Goal: Register for event/course: Sign up to attend an event or enroll in a course

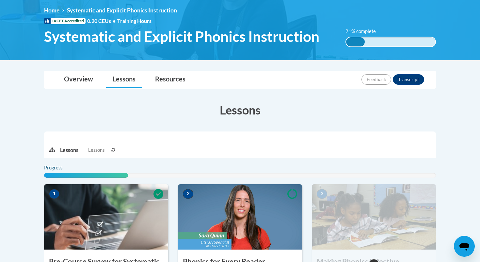
scroll to position [208, 0]
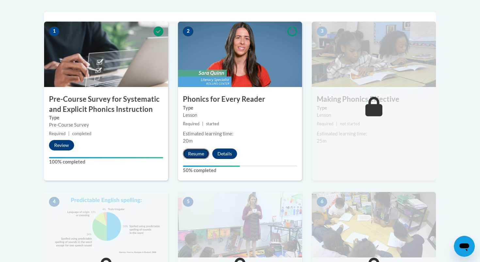
click at [201, 153] on button "Resume" at bounding box center [196, 153] width 26 height 10
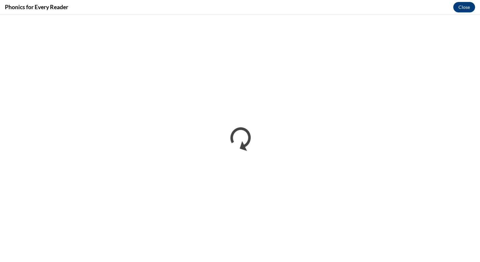
scroll to position [0, 0]
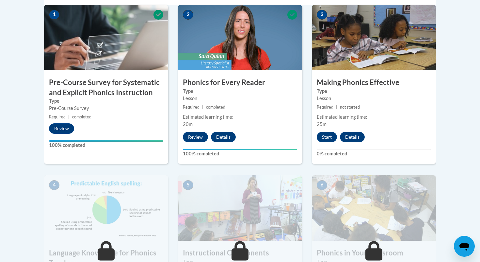
scroll to position [226, 0]
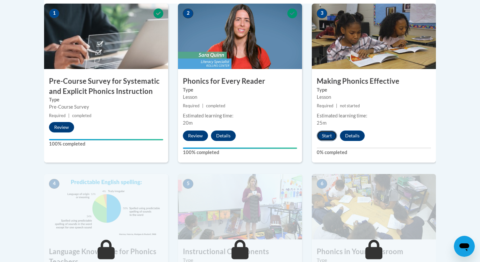
click at [327, 138] on button "Start" at bounding box center [327, 135] width 20 height 10
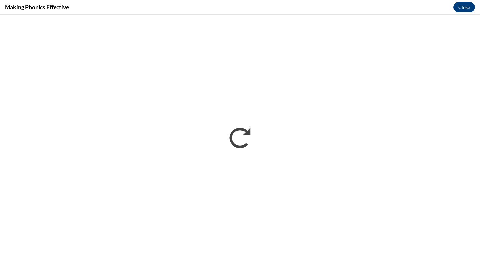
scroll to position [0, 0]
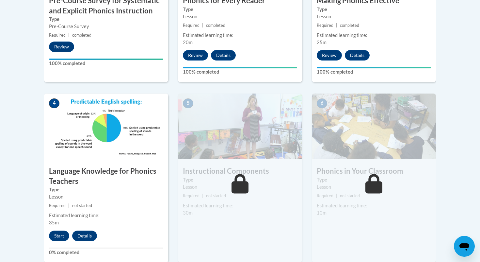
scroll to position [370, 0]
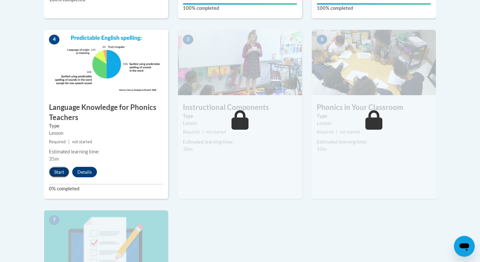
click at [58, 173] on button "Start" at bounding box center [59, 172] width 20 height 10
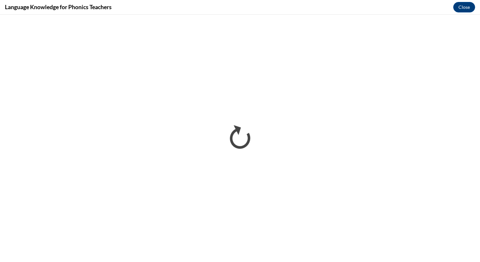
scroll to position [0, 0]
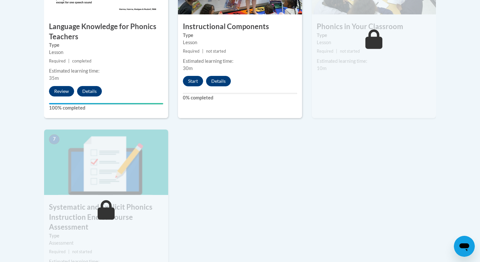
scroll to position [449, 0]
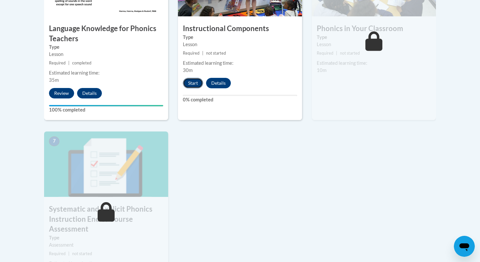
click at [196, 82] on button "Start" at bounding box center [193, 83] width 20 height 10
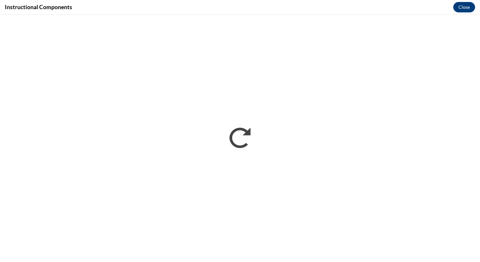
scroll to position [0, 0]
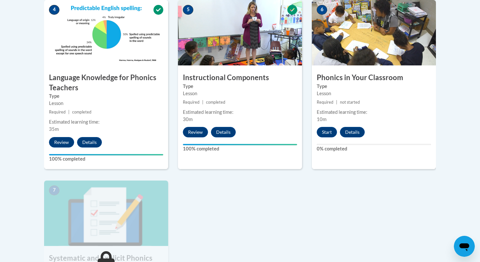
scroll to position [430, 0]
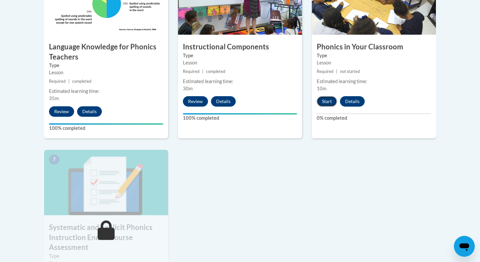
click at [324, 99] on button "Start" at bounding box center [327, 101] width 20 height 10
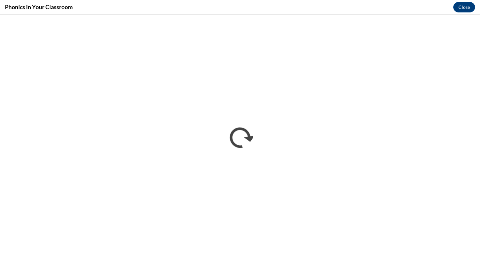
scroll to position [0, 0]
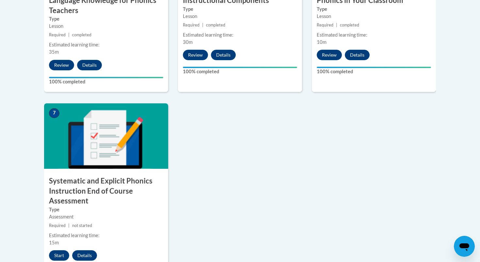
scroll to position [543, 0]
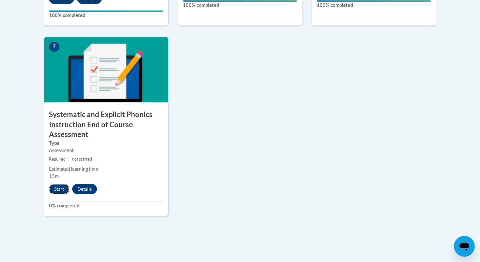
click at [58, 190] on button "Start" at bounding box center [59, 189] width 20 height 10
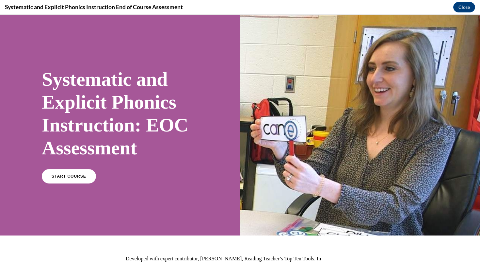
scroll to position [0, 0]
click at [66, 176] on span "START COURSE" at bounding box center [69, 176] width 36 height 5
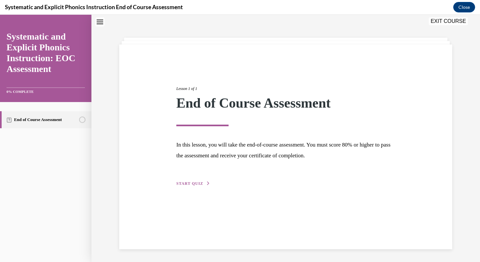
scroll to position [21, 0]
click at [193, 183] on span "START QUIZ" at bounding box center [189, 183] width 27 height 5
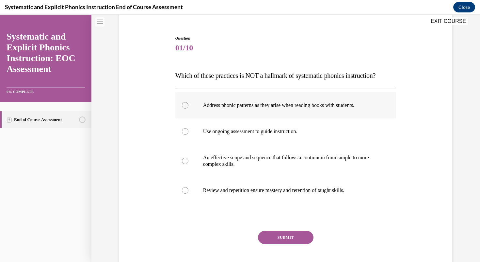
scroll to position [53, 0]
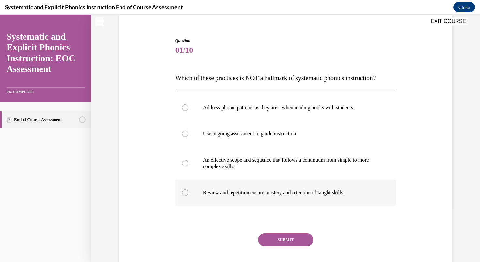
click at [233, 191] on p "Review and repetition ensure mastery and retention of taught skills." at bounding box center [291, 192] width 177 height 7
click at [271, 245] on button "SUBMIT" at bounding box center [286, 239] width 56 height 13
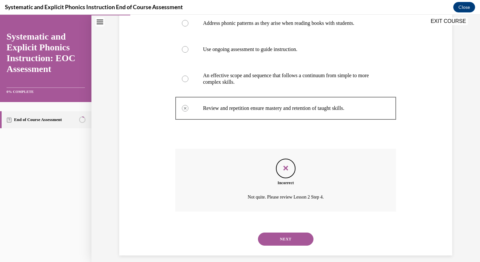
scroll to position [130, 0]
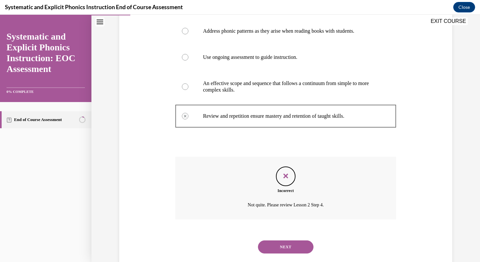
click at [261, 242] on button "NEXT" at bounding box center [286, 246] width 56 height 13
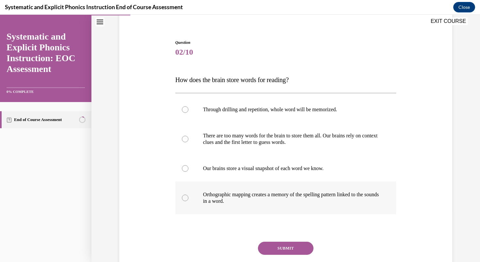
scroll to position [52, 0]
click at [235, 201] on p "Orthographic mapping creates a memory of the spelling pattern linked to the sou…" at bounding box center [291, 196] width 177 height 13
click at [296, 247] on button "SUBMIT" at bounding box center [286, 247] width 56 height 13
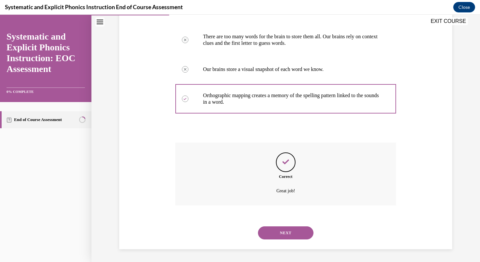
scroll to position [151, 0]
click at [287, 234] on button "NEXT" at bounding box center [286, 232] width 56 height 13
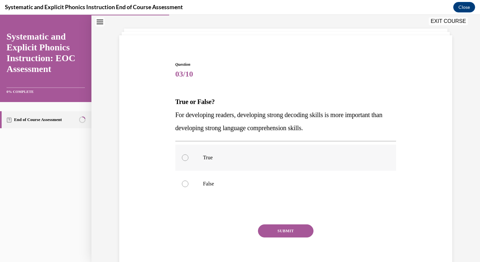
scroll to position [35, 0]
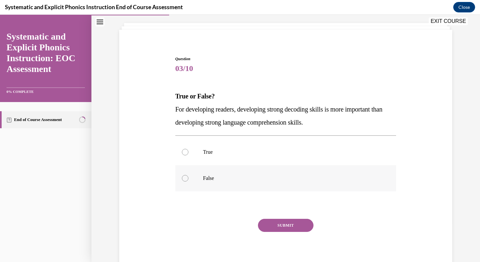
click at [191, 184] on div at bounding box center [285, 178] width 221 height 26
click at [277, 221] on button "SUBMIT" at bounding box center [286, 225] width 56 height 13
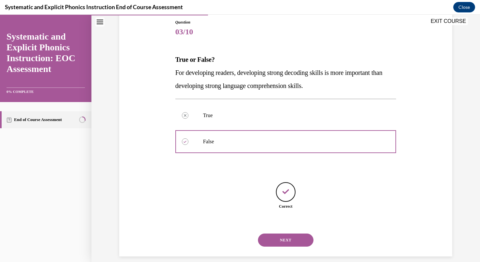
scroll to position [79, 0]
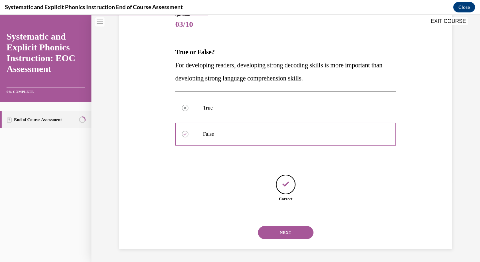
click at [285, 230] on button "NEXT" at bounding box center [286, 232] width 56 height 13
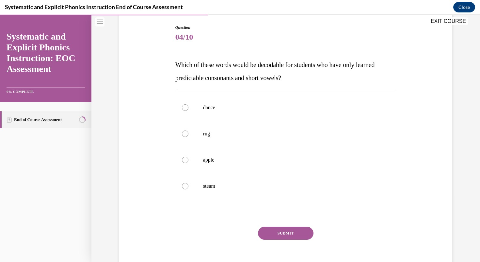
scroll to position [69, 0]
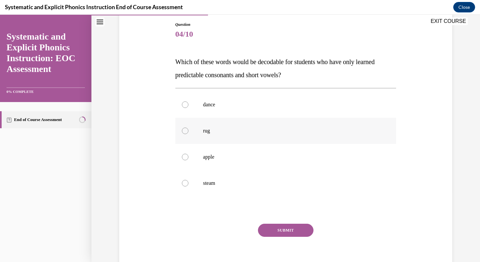
click at [219, 125] on div at bounding box center [285, 131] width 221 height 26
click at [276, 232] on button "SUBMIT" at bounding box center [286, 229] width 56 height 13
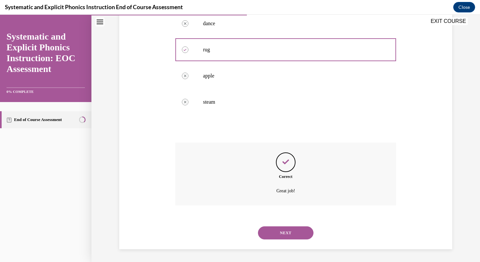
scroll to position [151, 0]
click at [290, 227] on button "NEXT" at bounding box center [286, 232] width 56 height 13
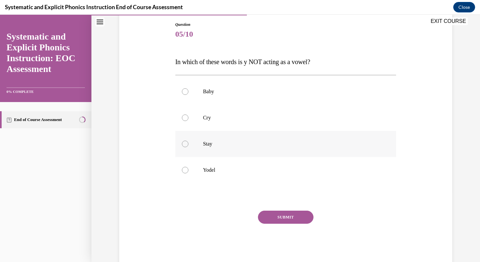
scroll to position [66, 0]
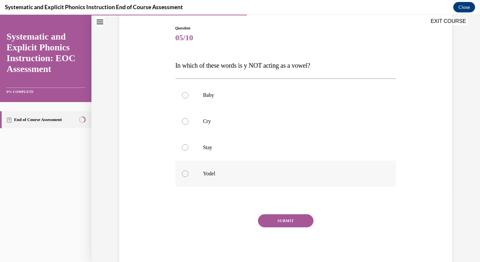
click at [194, 175] on div at bounding box center [285, 173] width 221 height 26
click at [294, 212] on div "Question 05/10 In which of these words is y NOT acting as a vowel? Baby Cry Sta…" at bounding box center [285, 146] width 221 height 242
click at [293, 220] on button "SUBMIT" at bounding box center [286, 220] width 56 height 13
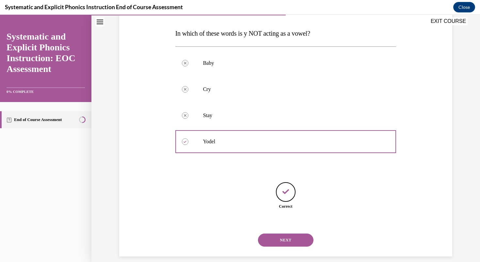
scroll to position [105, 0]
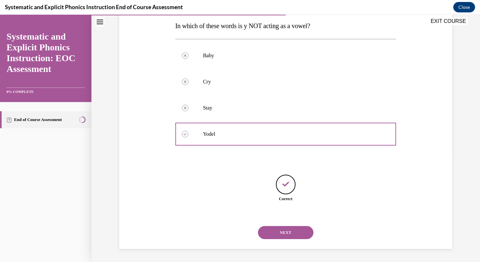
click at [285, 216] on button "SUBMIT" at bounding box center [286, 221] width 56 height 13
click at [285, 229] on button "NEXT" at bounding box center [286, 232] width 56 height 13
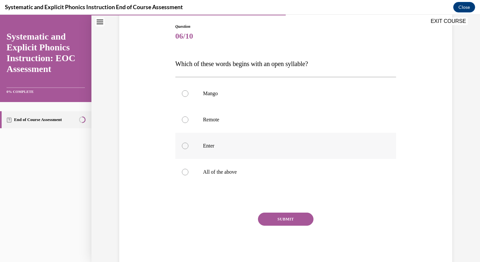
scroll to position [74, 0]
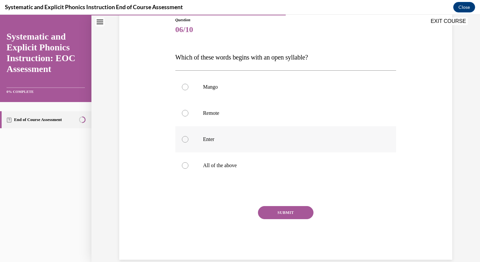
click at [198, 139] on div at bounding box center [285, 139] width 221 height 26
click at [277, 209] on button "SUBMIT" at bounding box center [286, 212] width 56 height 13
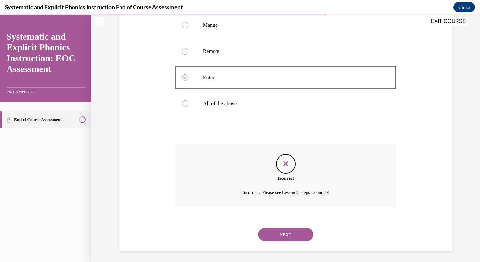
click at [279, 240] on button "NEXT" at bounding box center [286, 234] width 56 height 13
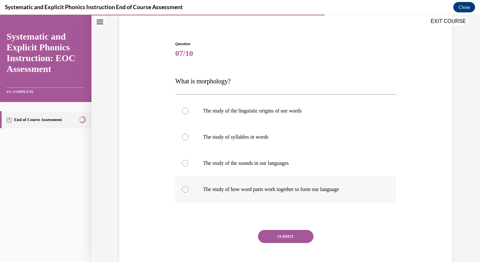
scroll to position [50, 0]
click at [268, 189] on p "The study of how word parts work together to form our language" at bounding box center [291, 189] width 177 height 7
click at [274, 237] on button "SUBMIT" at bounding box center [286, 236] width 56 height 13
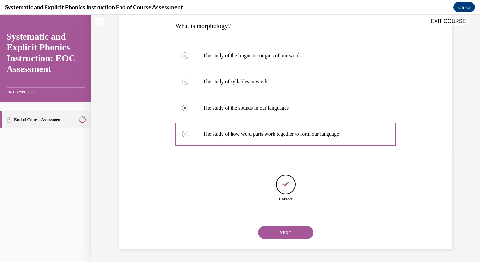
click at [277, 233] on button "NEXT" at bounding box center [286, 232] width 56 height 13
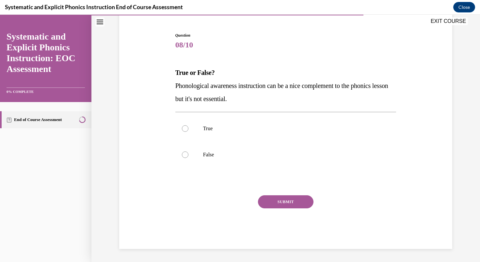
scroll to position [58, 0]
click at [206, 153] on p "False" at bounding box center [291, 154] width 177 height 7
click at [283, 197] on button "SUBMIT" at bounding box center [286, 201] width 56 height 13
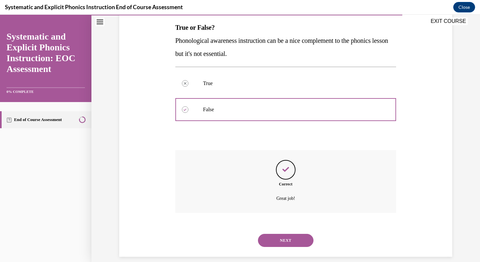
scroll to position [111, 0]
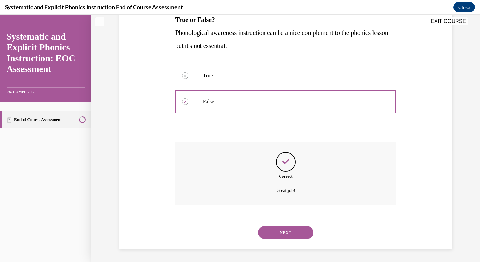
click at [281, 202] on div "Correct Great job!" at bounding box center [285, 173] width 221 height 63
click at [282, 227] on button "NEXT" at bounding box center [286, 232] width 56 height 13
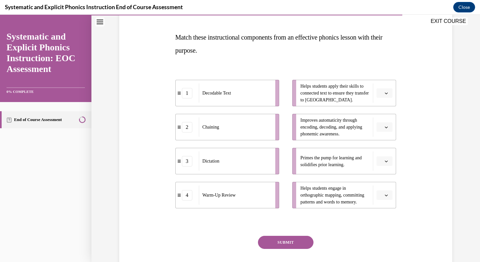
scroll to position [84, 0]
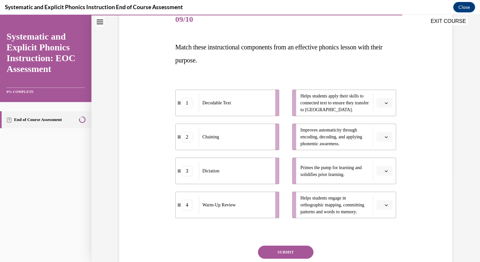
click at [384, 102] on span "button" at bounding box center [386, 103] width 5 height 5
click at [388, 133] on div "1" at bounding box center [384, 130] width 16 height 13
click at [388, 133] on button "button" at bounding box center [385, 137] width 16 height 10
click at [387, 177] on div "2" at bounding box center [384, 177] width 16 height 13
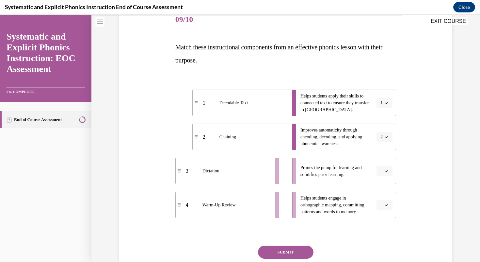
click at [383, 207] on button "button" at bounding box center [385, 205] width 16 height 10
click at [381, 179] on span "3" at bounding box center [382, 176] width 2 height 5
click at [384, 166] on button "button" at bounding box center [385, 171] width 16 height 10
click at [386, 238] on div "4" at bounding box center [384, 237] width 16 height 13
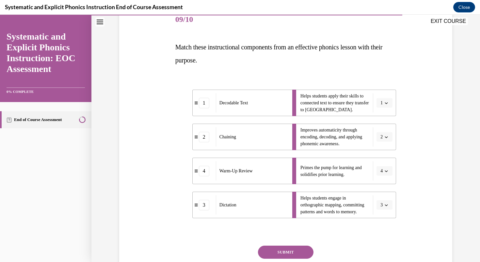
click at [302, 244] on div "Question 09/10 Match these instructional components from an effective phonics l…" at bounding box center [285, 153] width 221 height 292
click at [302, 247] on button "SUBMIT" at bounding box center [286, 251] width 56 height 13
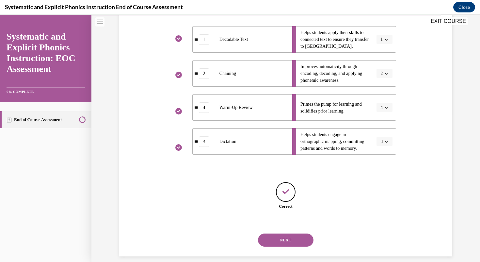
scroll to position [155, 0]
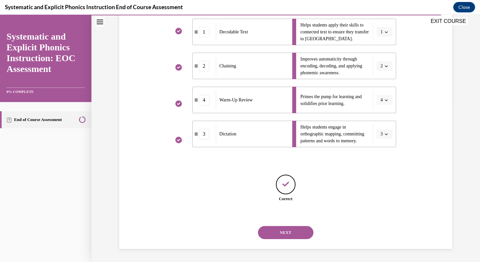
click at [293, 231] on button "NEXT" at bounding box center [286, 232] width 56 height 13
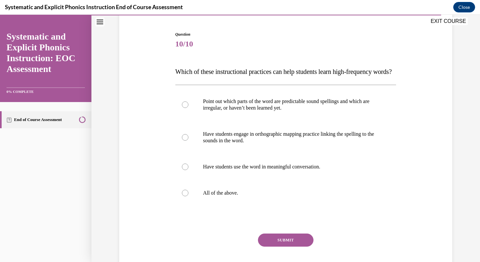
scroll to position [61, 0]
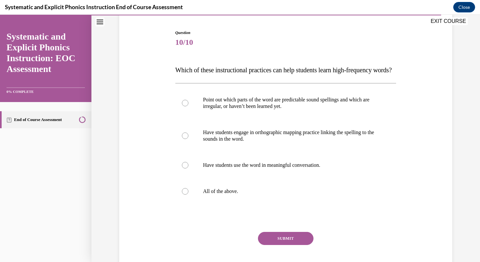
click at [231, 207] on div "Point out which parts of the word are predictable sound spellings and which are…" at bounding box center [285, 145] width 221 height 124
click at [231, 204] on div at bounding box center [285, 191] width 221 height 26
click at [272, 241] on div "Question 10/10 Which of these instructional practices can help students learn h…" at bounding box center [285, 158] width 221 height 256
click at [274, 245] on button "SUBMIT" at bounding box center [286, 238] width 56 height 13
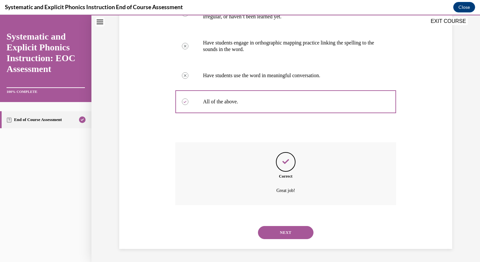
scroll to position [164, 0]
click at [283, 232] on button "NEXT" at bounding box center [286, 232] width 56 height 13
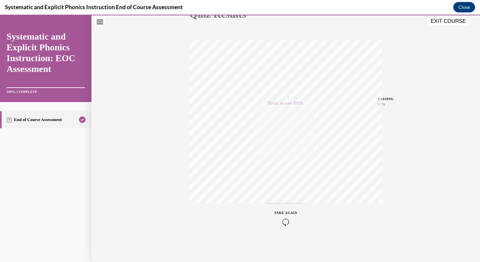
scroll to position [0, 0]
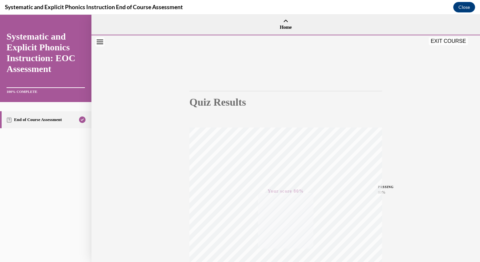
click at [436, 43] on button "EXIT COURSE" at bounding box center [448, 41] width 39 height 8
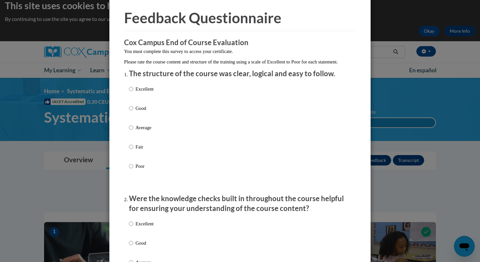
scroll to position [23, 0]
click at [136, 92] on p "Excellent" at bounding box center [145, 88] width 18 height 7
click at [133, 92] on input "Excellent" at bounding box center [131, 88] width 4 height 7
radio input "true"
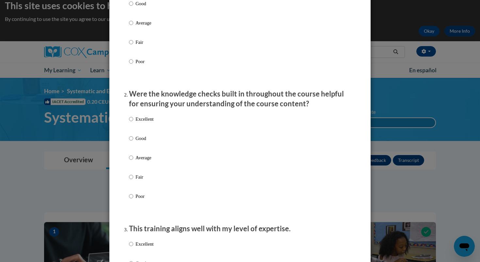
scroll to position [156, 0]
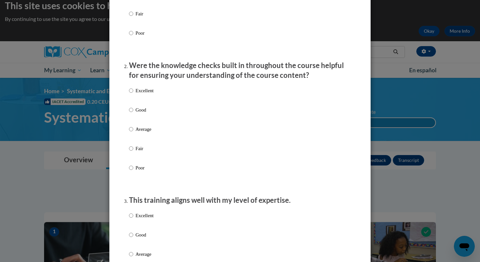
click at [141, 94] on p "Excellent" at bounding box center [145, 90] width 18 height 7
click at [133, 94] on input "Excellent" at bounding box center [131, 90] width 4 height 7
radio input "true"
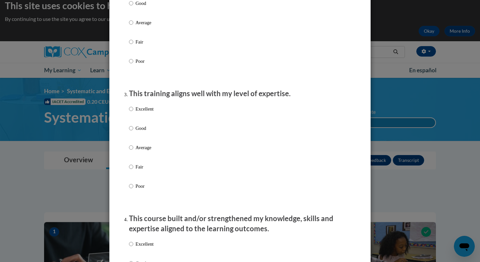
scroll to position [324, 0]
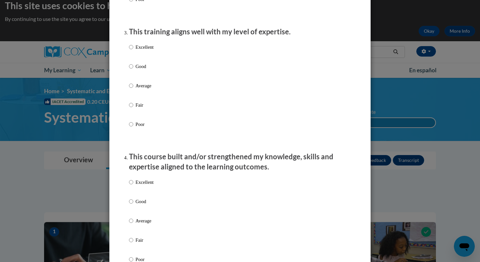
click at [144, 51] on p "Excellent" at bounding box center [145, 46] width 18 height 7
click at [133, 51] on input "Excellent" at bounding box center [131, 46] width 4 height 7
radio input "true"
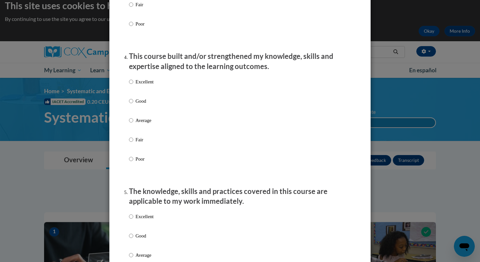
scroll to position [453, 0]
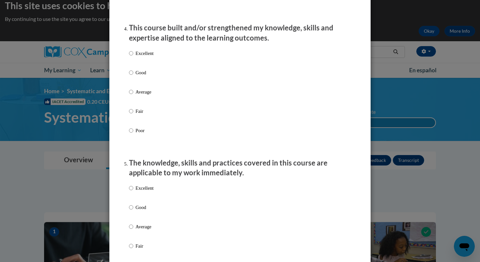
click at [142, 67] on label "Excellent" at bounding box center [141, 59] width 25 height 18
click at [133, 57] on input "Excellent" at bounding box center [131, 53] width 4 height 7
radio input "true"
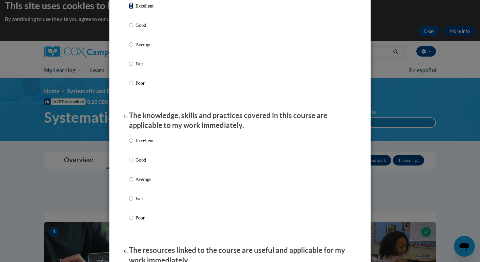
scroll to position [525, 0]
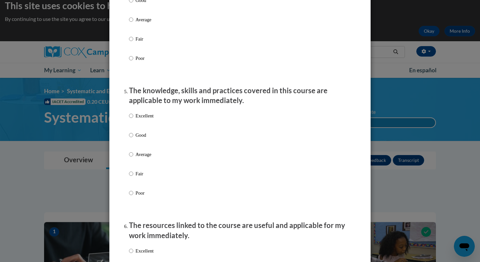
click at [147, 130] on label "Excellent" at bounding box center [141, 121] width 25 height 18
click at [133, 119] on input "Excellent" at bounding box center [131, 115] width 4 height 7
radio input "true"
click at [147, 128] on label "Excellent" at bounding box center [141, 121] width 25 height 18
click at [133, 119] on input "Excellent" at bounding box center [131, 115] width 4 height 7
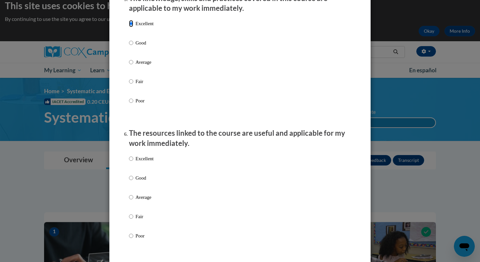
scroll to position [629, 0]
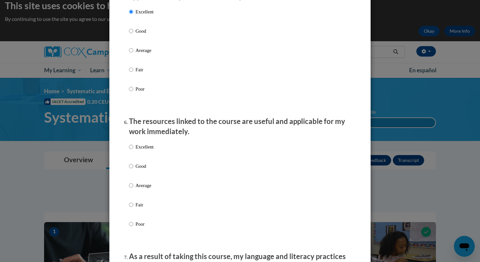
click at [147, 144] on li "The resources linked to the course are useful and applicable for my work immedi…" at bounding box center [240, 181] width 222 height 130
click at [147, 150] on p "Excellent" at bounding box center [145, 146] width 18 height 7
click at [133, 150] on input "Excellent" at bounding box center [131, 146] width 4 height 7
radio input "true"
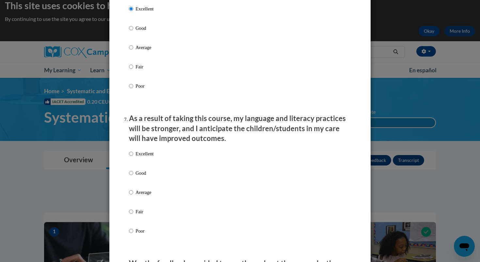
click at [145, 157] on p "Excellent" at bounding box center [145, 153] width 18 height 7
click at [133, 157] on input "Excellent" at bounding box center [131, 153] width 4 height 7
radio input "true"
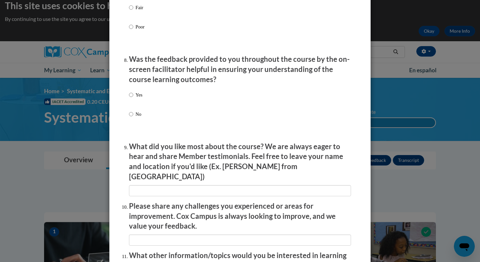
scroll to position [971, 0]
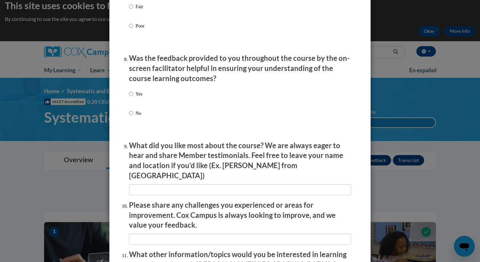
click at [135, 99] on label "Yes" at bounding box center [135, 99] width 13 height 18
click at [133, 97] on input "Yes" at bounding box center [131, 93] width 4 height 7
radio input "true"
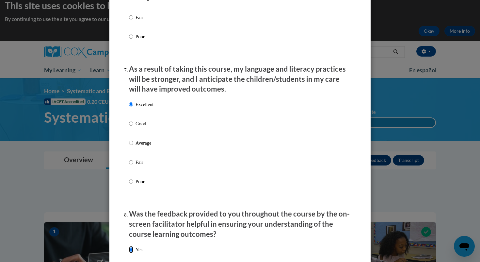
scroll to position [1097, 0]
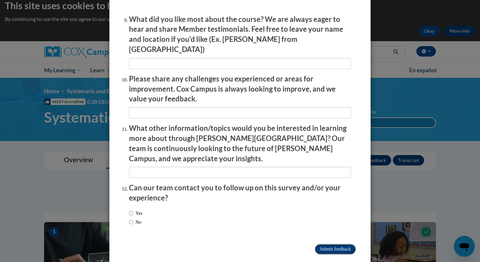
click at [342, 244] on input "Submit feedback" at bounding box center [335, 249] width 41 height 10
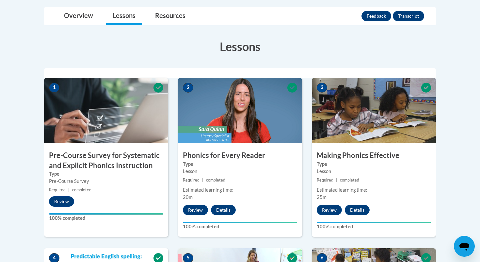
scroll to position [311, 0]
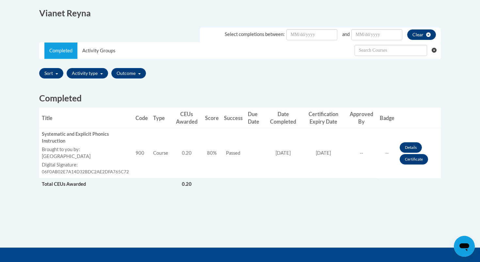
scroll to position [209, 0]
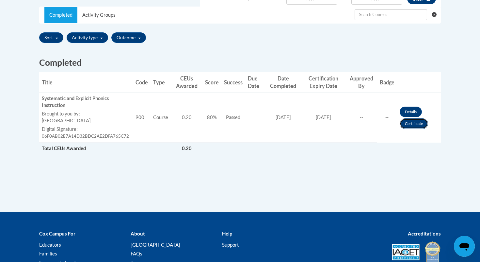
click at [406, 124] on link "Certificate" at bounding box center [414, 123] width 28 height 10
